Goal: Task Accomplishment & Management: Manage account settings

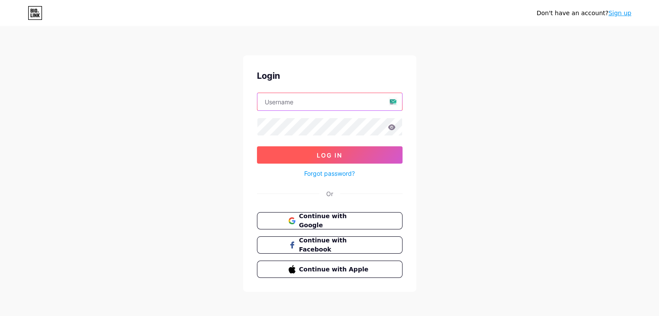
type input "[EMAIL_ADDRESS][DOMAIN_NAME]"
click at [343, 154] on button "Log In" at bounding box center [330, 155] width 146 height 17
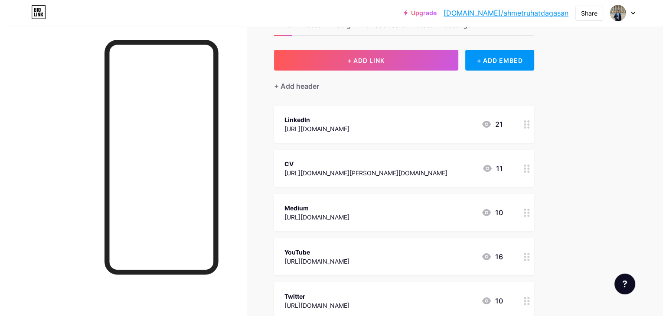
scroll to position [161, 0]
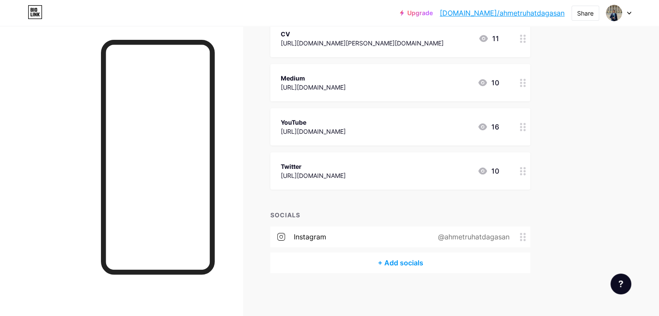
click at [420, 264] on div "+ Add socials" at bounding box center [401, 263] width 260 height 21
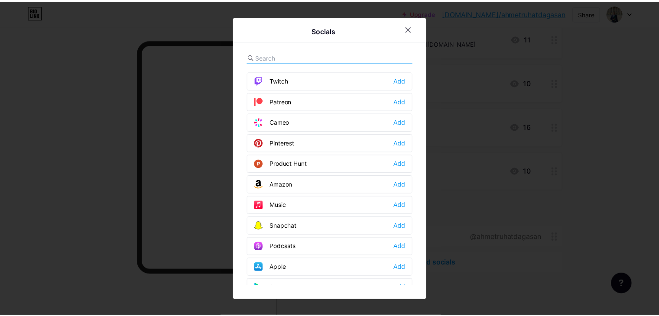
scroll to position [130, 0]
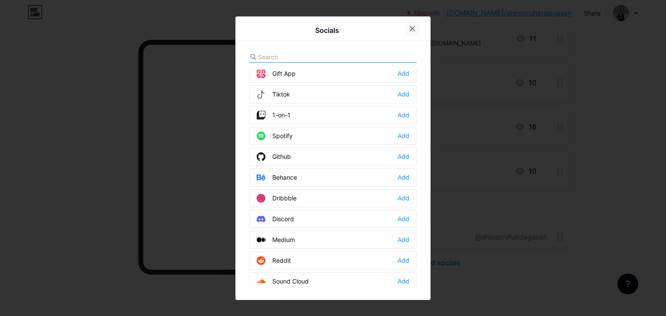
click at [414, 30] on icon at bounding box center [412, 28] width 7 height 7
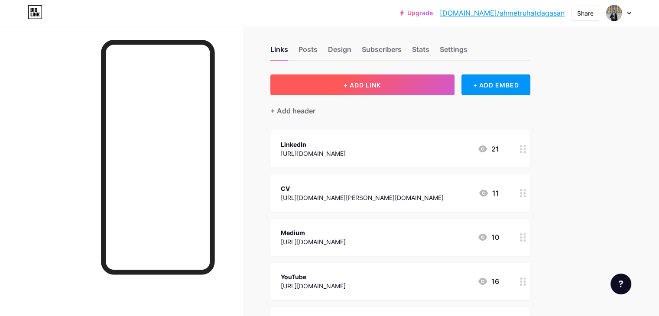
scroll to position [0, 0]
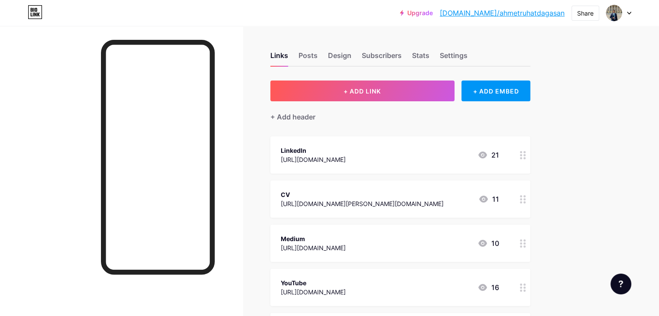
click at [351, 45] on div "Links Posts Design Subscribers Stats Settings" at bounding box center [401, 51] width 260 height 30
click at [318, 51] on div "Posts" at bounding box center [308, 58] width 19 height 16
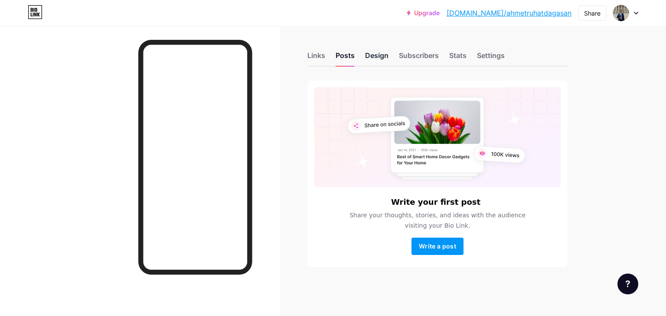
click at [374, 56] on div "Design" at bounding box center [376, 58] width 23 height 16
click at [410, 56] on div "Subscribers" at bounding box center [419, 58] width 40 height 16
click at [458, 59] on div "Stats" at bounding box center [457, 58] width 17 height 16
click at [486, 58] on div "Settings" at bounding box center [491, 58] width 28 height 16
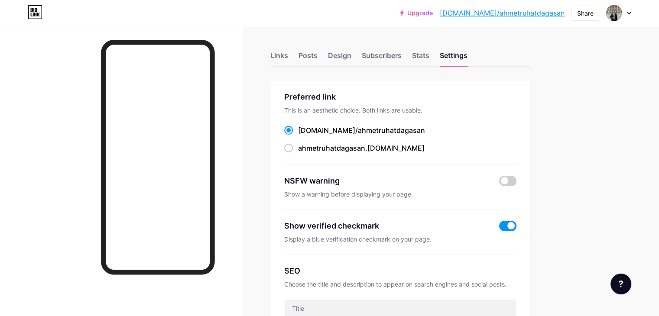
click at [531, 44] on div "Links Posts Design Subscribers Stats Settings" at bounding box center [401, 51] width 260 height 30
click at [352, 57] on div "Design" at bounding box center [339, 58] width 23 height 16
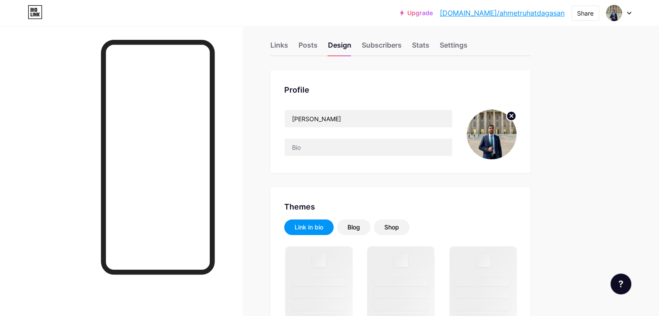
scroll to position [43, 0]
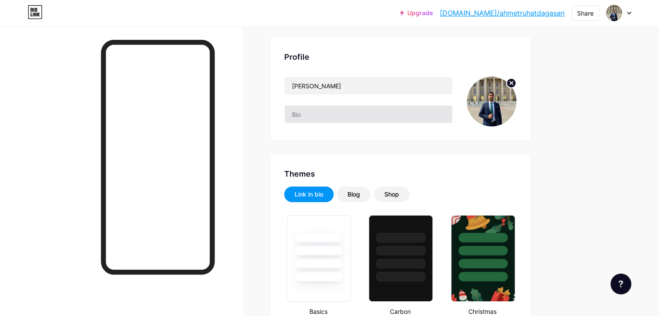
drag, startPoint x: 373, startPoint y: 100, endPoint x: 366, endPoint y: 112, distance: 13.8
click at [373, 100] on div "[PERSON_NAME]" at bounding box center [368, 102] width 169 height 50
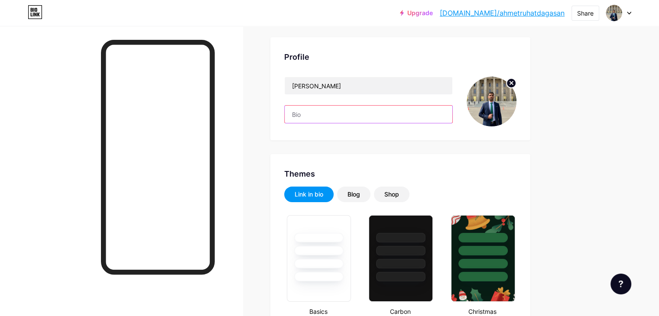
click at [365, 112] on input "text" at bounding box center [369, 114] width 168 height 17
type input "f"
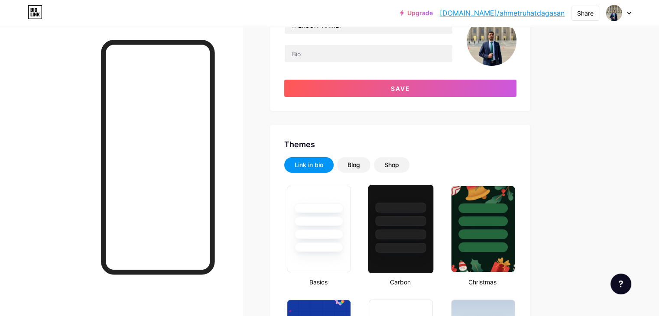
scroll to position [130, 0]
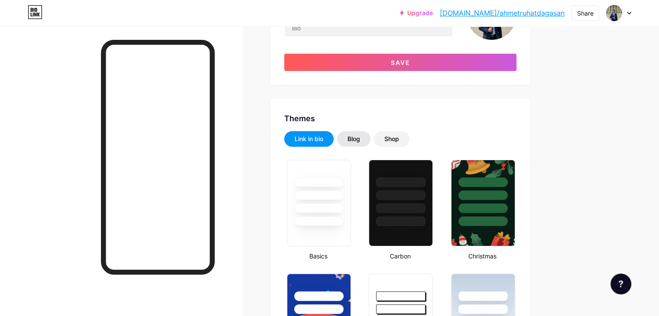
click at [360, 135] on div "Blog" at bounding box center [354, 139] width 13 height 9
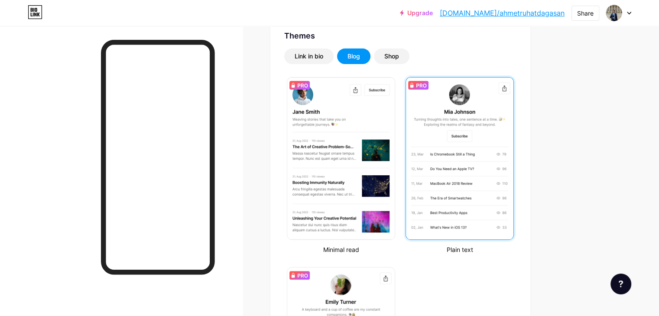
scroll to position [217, 0]
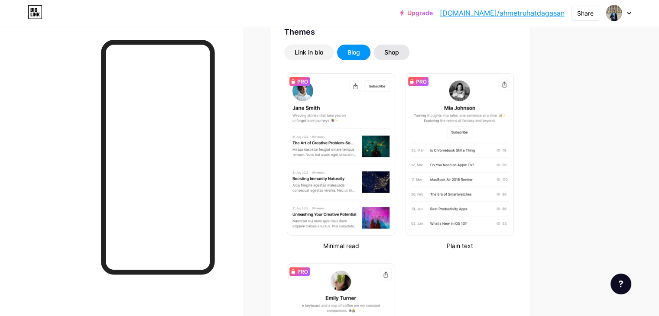
click at [410, 59] on div "Shop" at bounding box center [392, 53] width 36 height 16
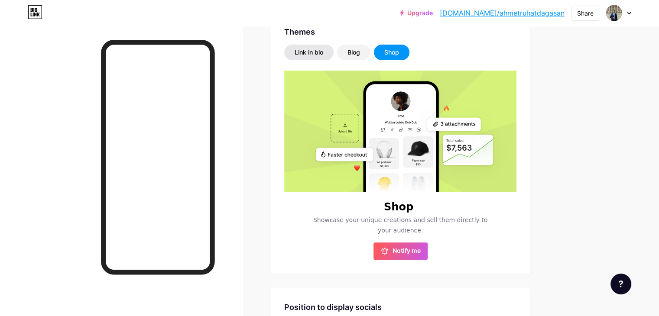
click at [323, 55] on div "Link in bio" at bounding box center [309, 52] width 29 height 9
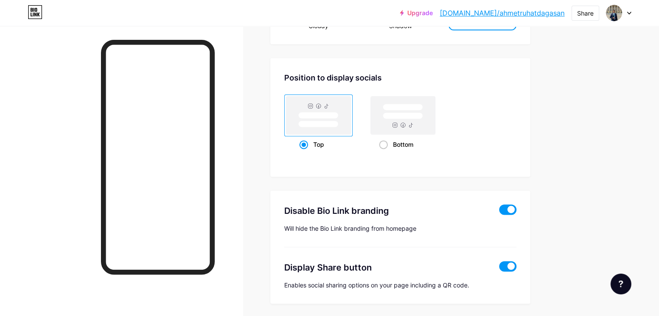
scroll to position [1144, 0]
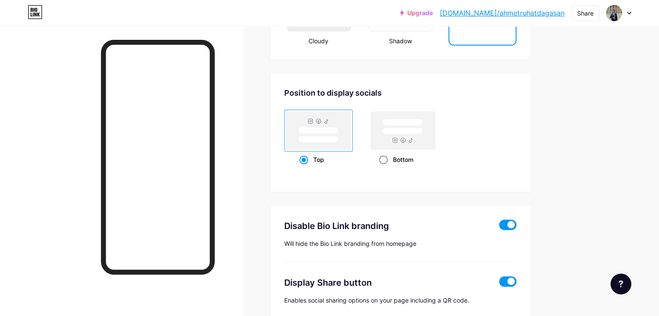
click at [436, 143] on rect at bounding box center [403, 130] width 65 height 38
click at [385, 168] on input "Bottom" at bounding box center [382, 171] width 6 height 6
radio input "true"
click at [339, 136] on rect at bounding box center [319, 139] width 40 height 7
click at [305, 168] on input "Top" at bounding box center [303, 171] width 6 height 6
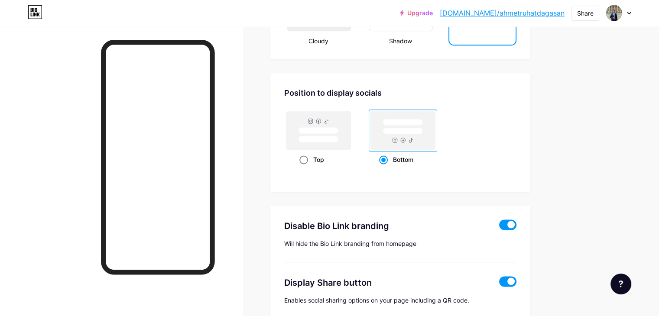
radio input "true"
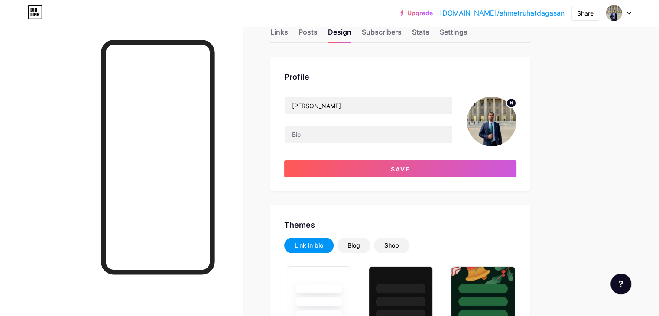
scroll to position [0, 0]
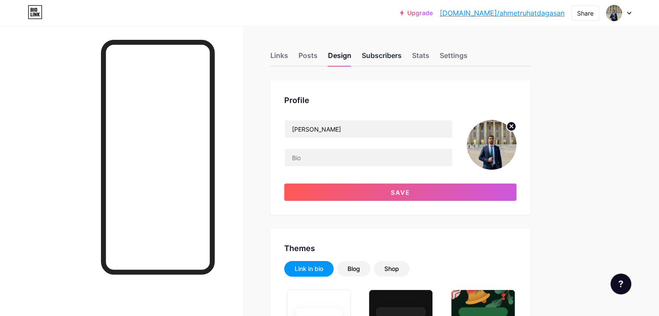
click at [402, 59] on div "Subscribers" at bounding box center [382, 58] width 40 height 16
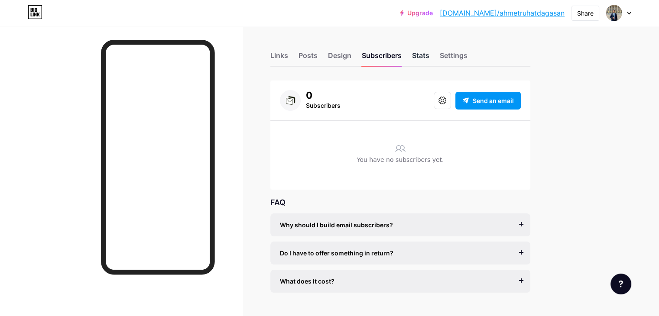
click at [430, 53] on div "Stats" at bounding box center [420, 58] width 17 height 16
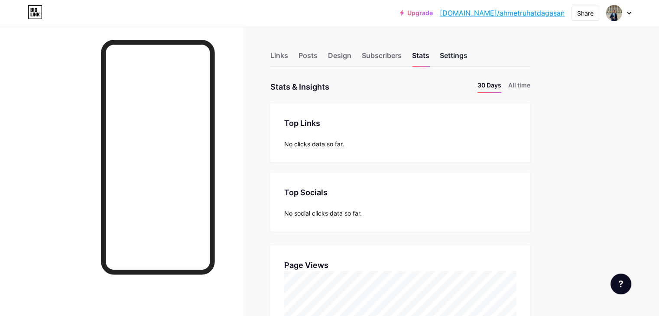
click at [468, 55] on div "Settings" at bounding box center [454, 58] width 28 height 16
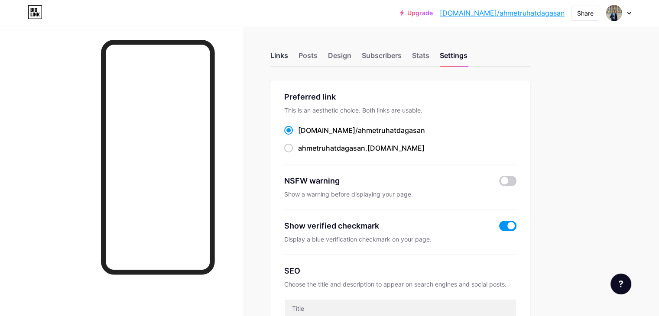
click at [288, 56] on div "Links" at bounding box center [280, 58] width 18 height 16
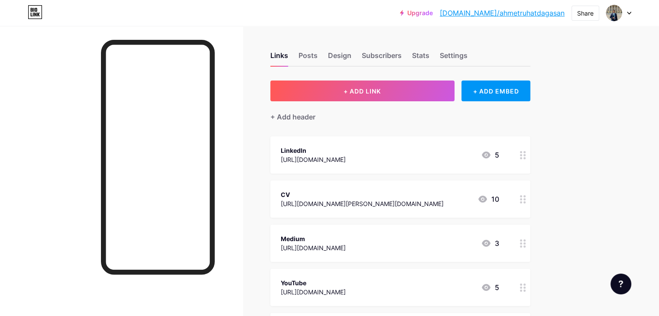
click at [390, 205] on div "[URL][DOMAIN_NAME][PERSON_NAME][DOMAIN_NAME]" at bounding box center [362, 203] width 163 height 9
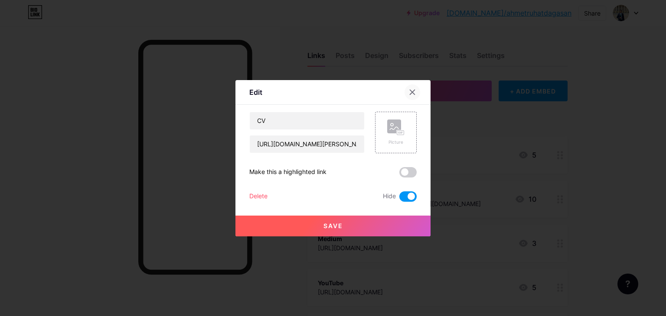
click at [414, 90] on icon at bounding box center [412, 92] width 5 height 5
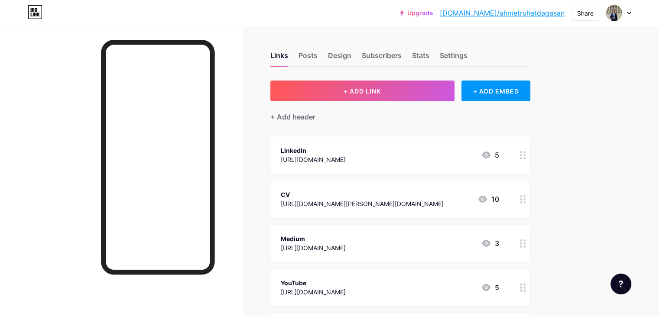
click at [502, 12] on link "[DOMAIN_NAME]/ahmetruhatdagasan" at bounding box center [502, 13] width 125 height 10
click at [385, 203] on div "[URL][DOMAIN_NAME][PERSON_NAME][DOMAIN_NAME]" at bounding box center [362, 203] width 163 height 9
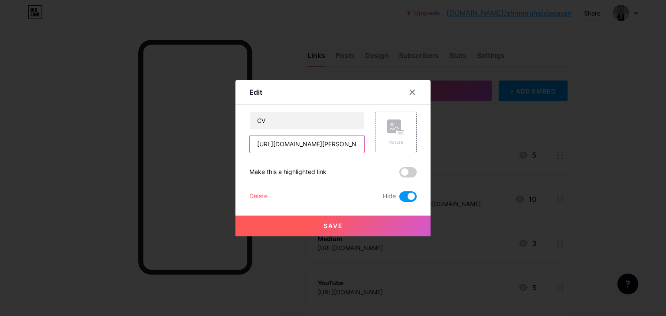
click at [327, 138] on input "[URL][DOMAIN_NAME][PERSON_NAME][DOMAIN_NAME]" at bounding box center [307, 144] width 114 height 17
